Goal: Navigation & Orientation: Find specific page/section

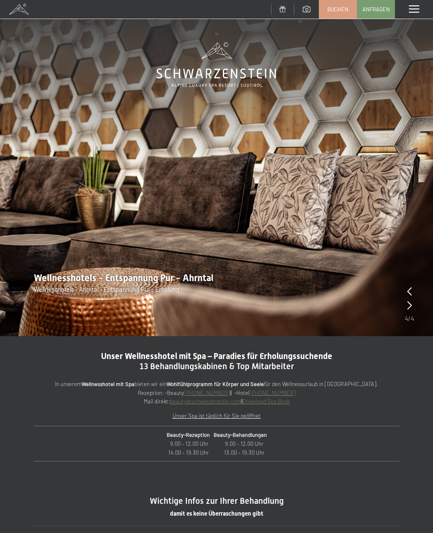
click at [415, 9] on span at bounding box center [414, 10] width 10 height 8
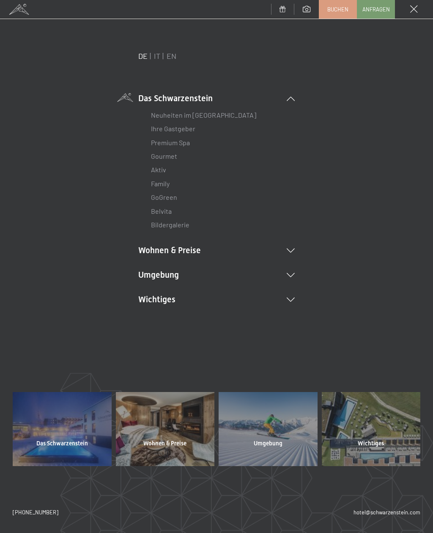
click at [291, 275] on icon at bounding box center [291, 275] width 8 height 4
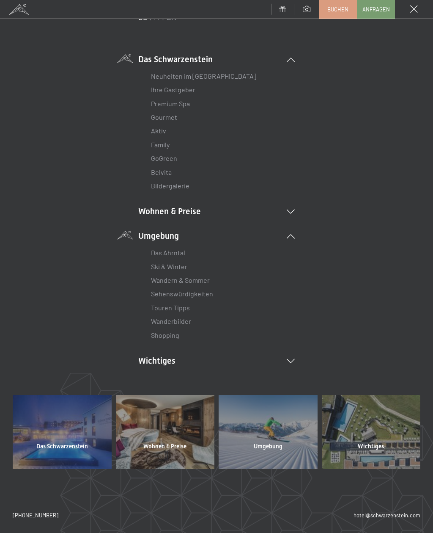
scroll to position [39, 0]
click at [179, 422] on div at bounding box center [165, 432] width 99 height 74
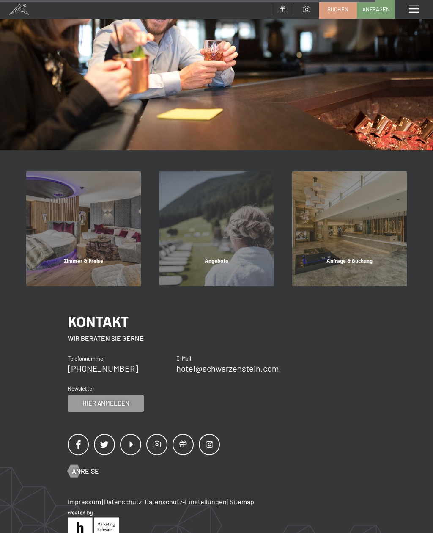
scroll to position [690, 0]
click at [90, 221] on div "Zimmer & Preise Mehr erfahren" at bounding box center [83, 229] width 133 height 115
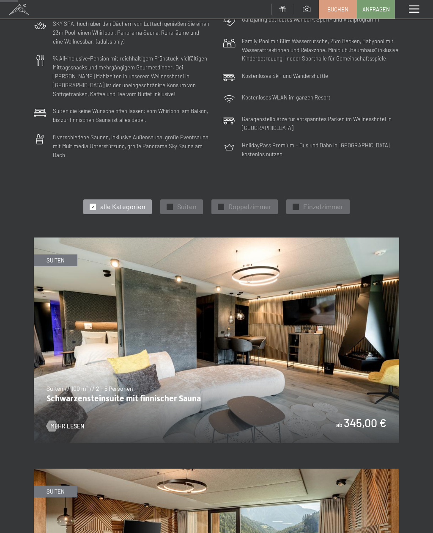
scroll to position [152, 0]
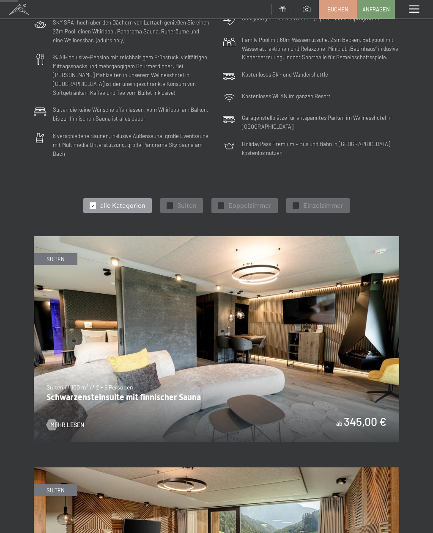
click at [253, 201] on span "Doppelzimmer" at bounding box center [250, 205] width 43 height 9
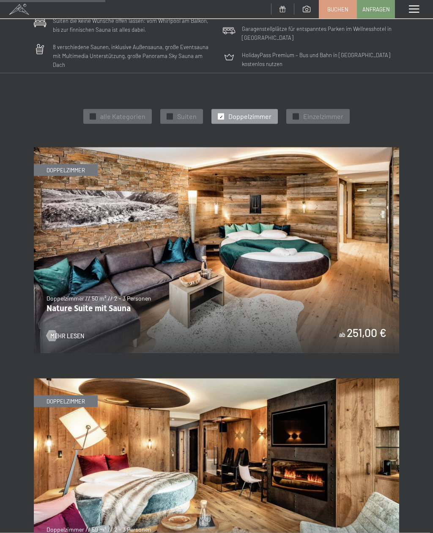
scroll to position [0, 0]
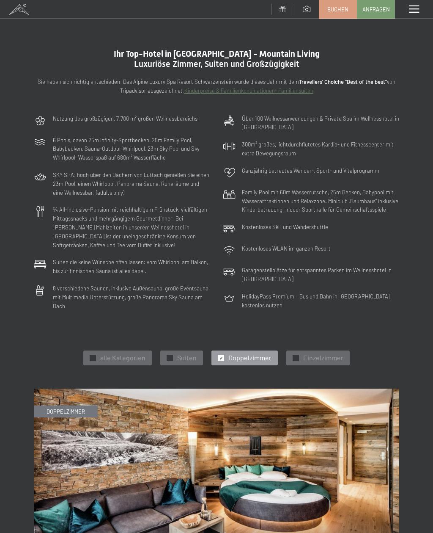
click at [283, 6] on span at bounding box center [283, 9] width 6 height 6
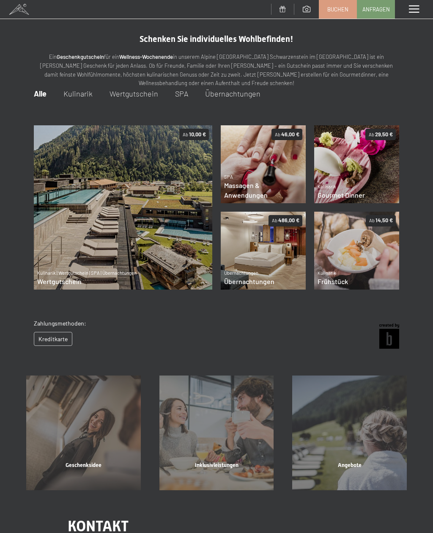
click at [182, 95] on span "SPA" at bounding box center [181, 93] width 13 height 9
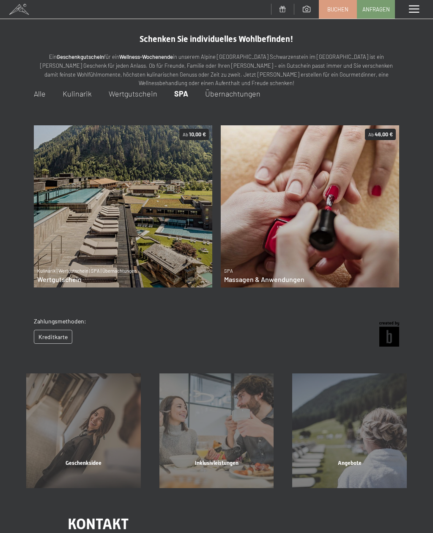
click at [407, 5] on div "Menü" at bounding box center [414, 9] width 38 height 19
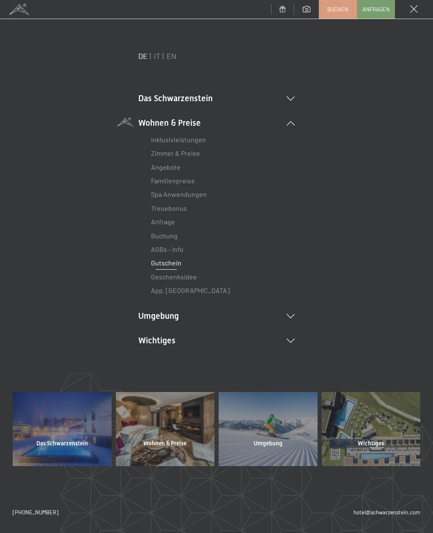
click at [179, 208] on link "Treuebonus" at bounding box center [169, 208] width 36 height 8
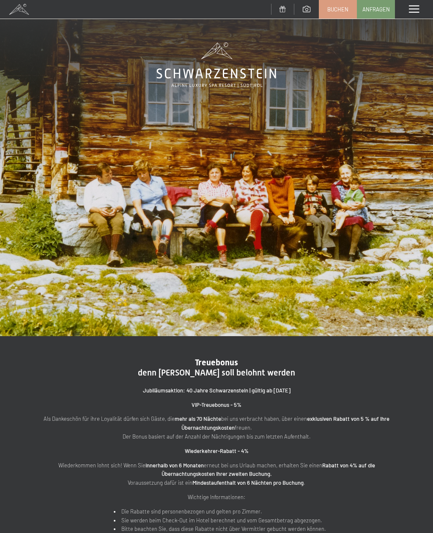
click at [415, 8] on span at bounding box center [414, 10] width 10 height 8
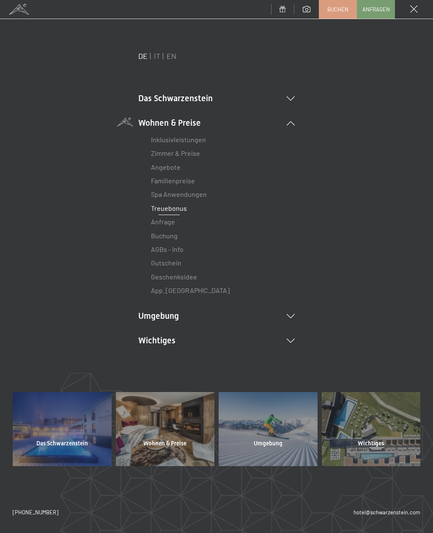
click at [393, 53] on div "DE IT EN Das Schwarzenstein Neuheiten im Schwarzenstein Ihre Gastgeber Premium …" at bounding box center [217, 213] width 408 height 324
click at [180, 157] on link "Zimmer & Preise" at bounding box center [175, 153] width 49 height 8
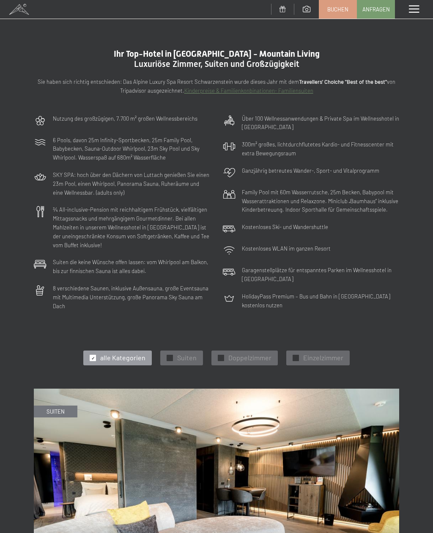
click at [21, 11] on span at bounding box center [19, 9] width 38 height 19
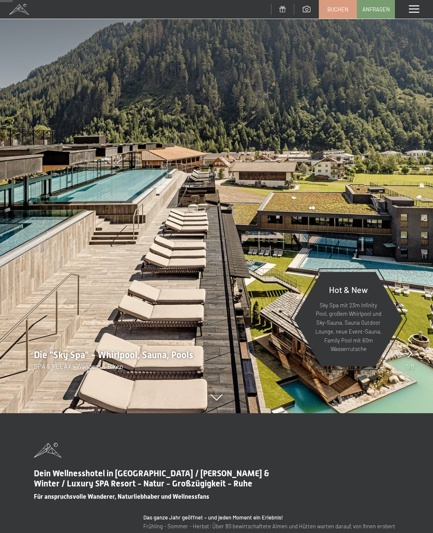
scroll to position [119, 0]
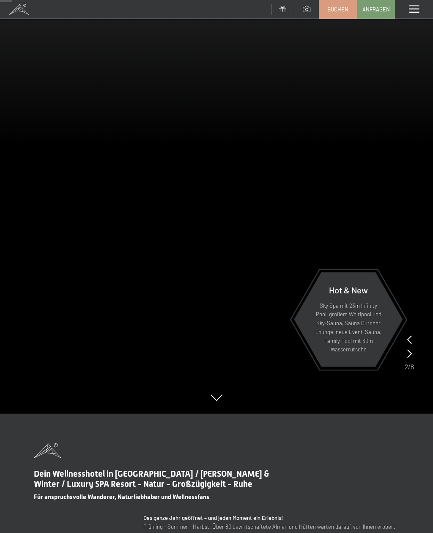
click at [415, 13] on span at bounding box center [414, 10] width 10 height 8
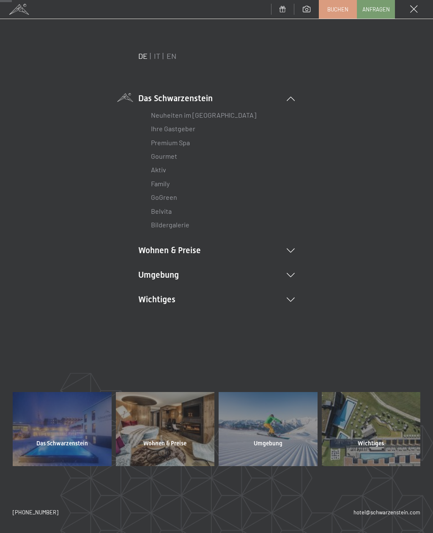
click at [295, 278] on li "Umgebung Das Ahrntal Ski & Winter Skifahren Skischule Wandern & Sommer Wandern …" at bounding box center [216, 275] width 157 height 12
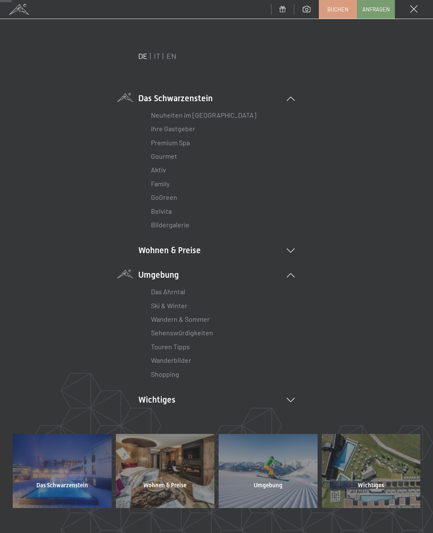
click at [292, 270] on li "Umgebung Das Ahrntal Ski & Winter Skifahren Skischule Wandern & Sommer Wandern …" at bounding box center [216, 325] width 157 height 112
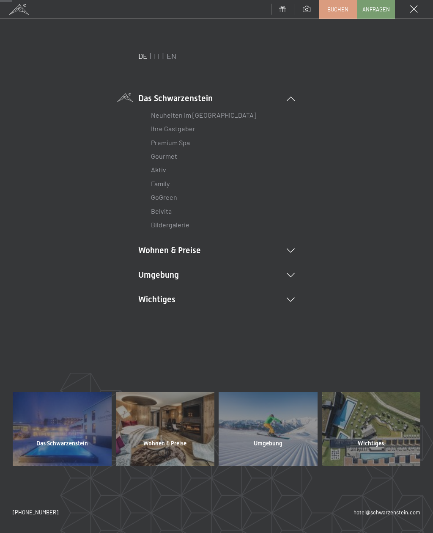
click at [291, 250] on icon at bounding box center [291, 250] width 8 height 4
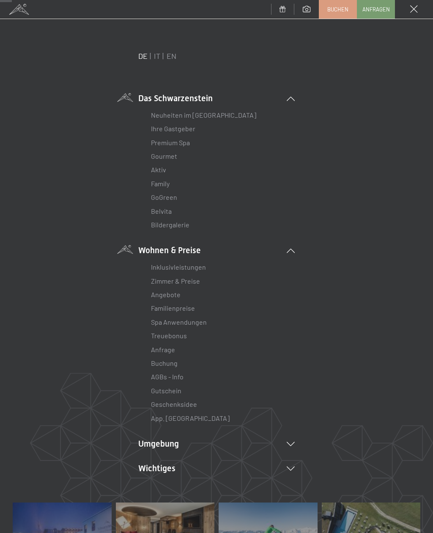
click at [288, 253] on li "Wohnen & Preise Inklusivleistungen Zimmer & Preise Liste Angebote Liste Familie…" at bounding box center [216, 334] width 157 height 181
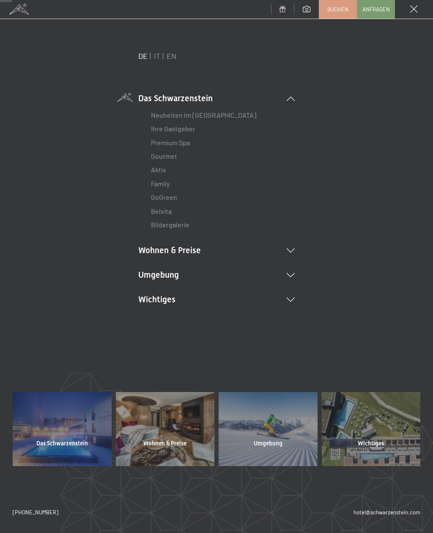
click at [288, 298] on icon at bounding box center [291, 300] width 8 height 4
click at [192, 344] on link "Webcam & Wetter" at bounding box center [177, 343] width 53 height 8
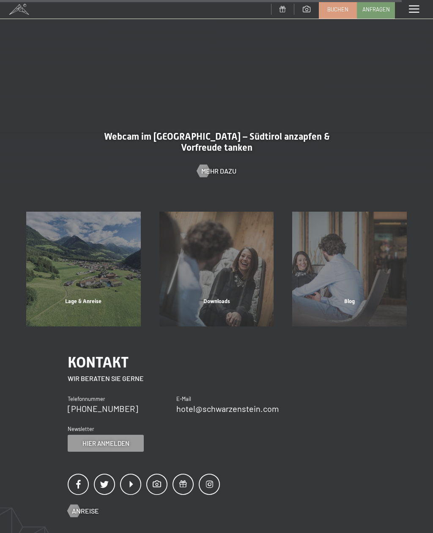
scroll to position [1958, 0]
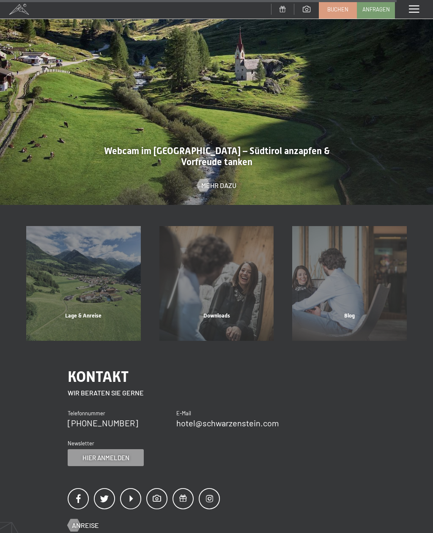
click at [237, 312] on div "Downloads" at bounding box center [216, 326] width 133 height 29
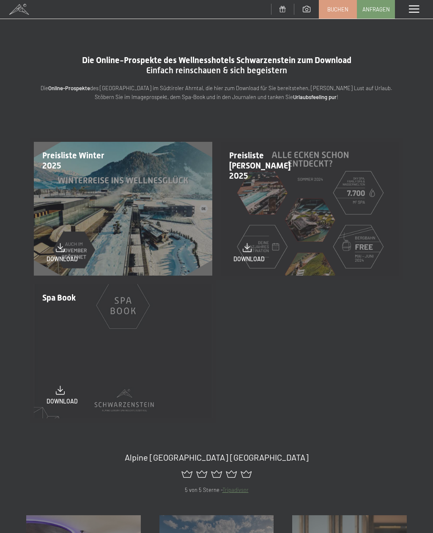
click at [407, 14] on div "Menü" at bounding box center [414, 9] width 38 height 19
